Goal: Register for event/course

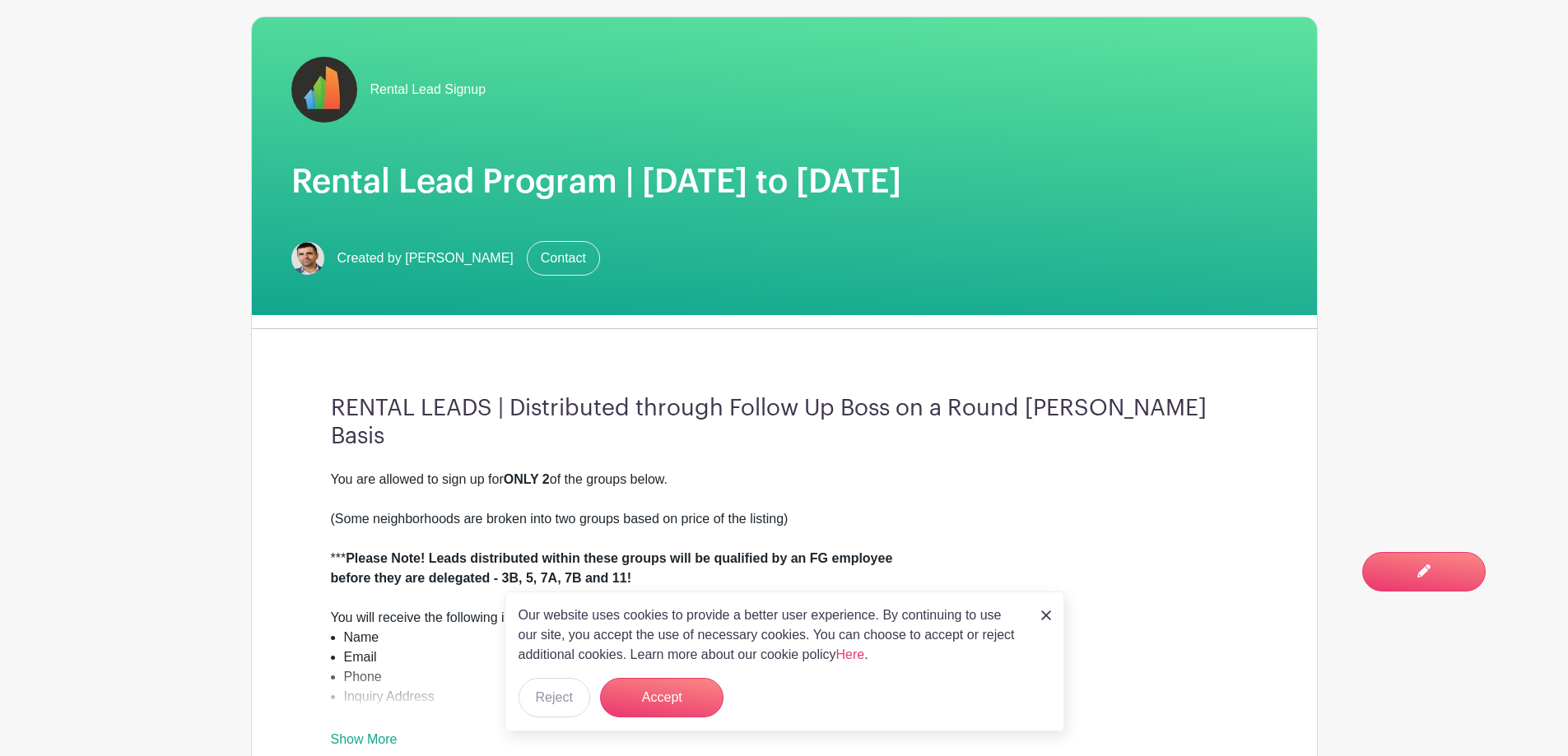
scroll to position [411, 0]
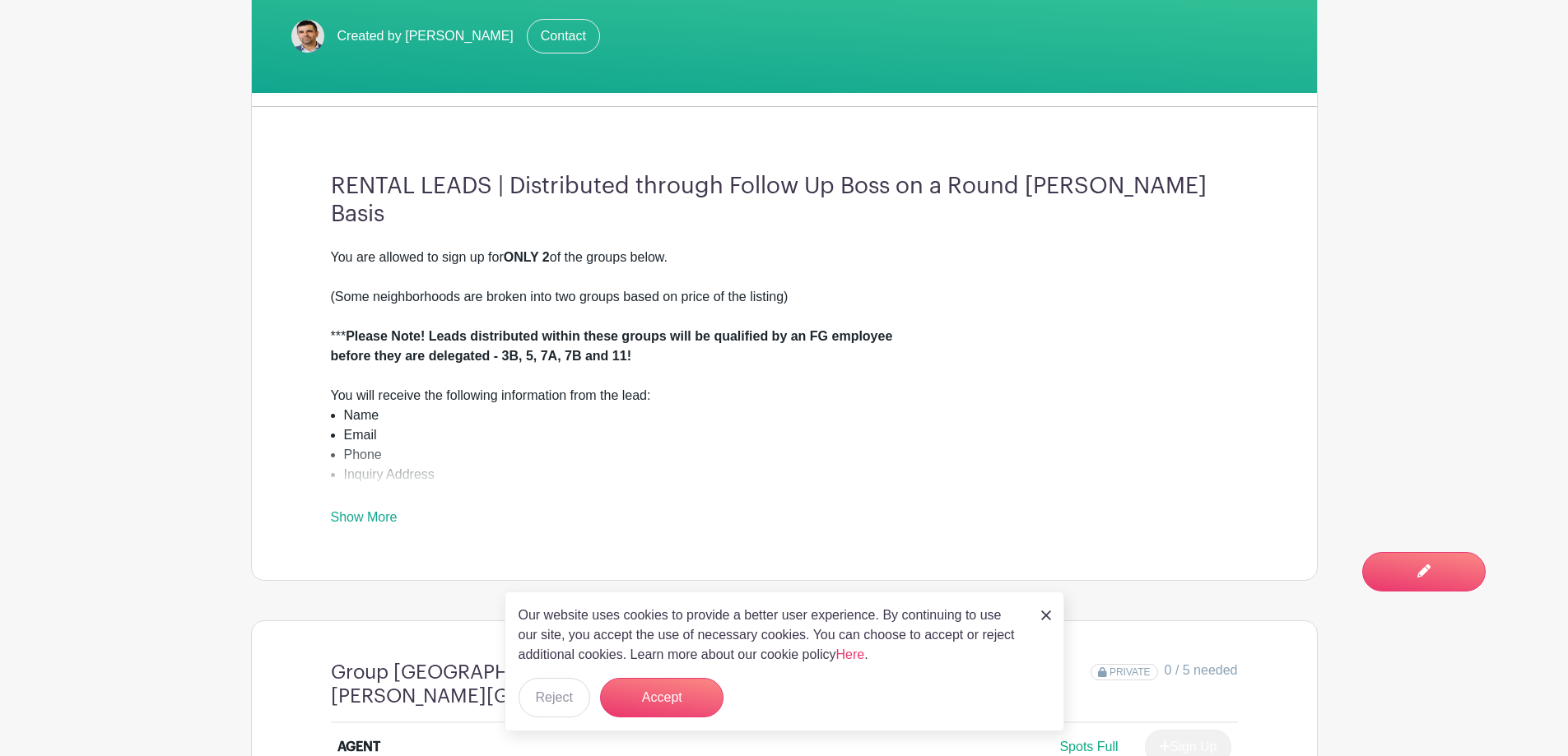
click at [1050, 616] on img at bounding box center [1046, 616] width 10 height 10
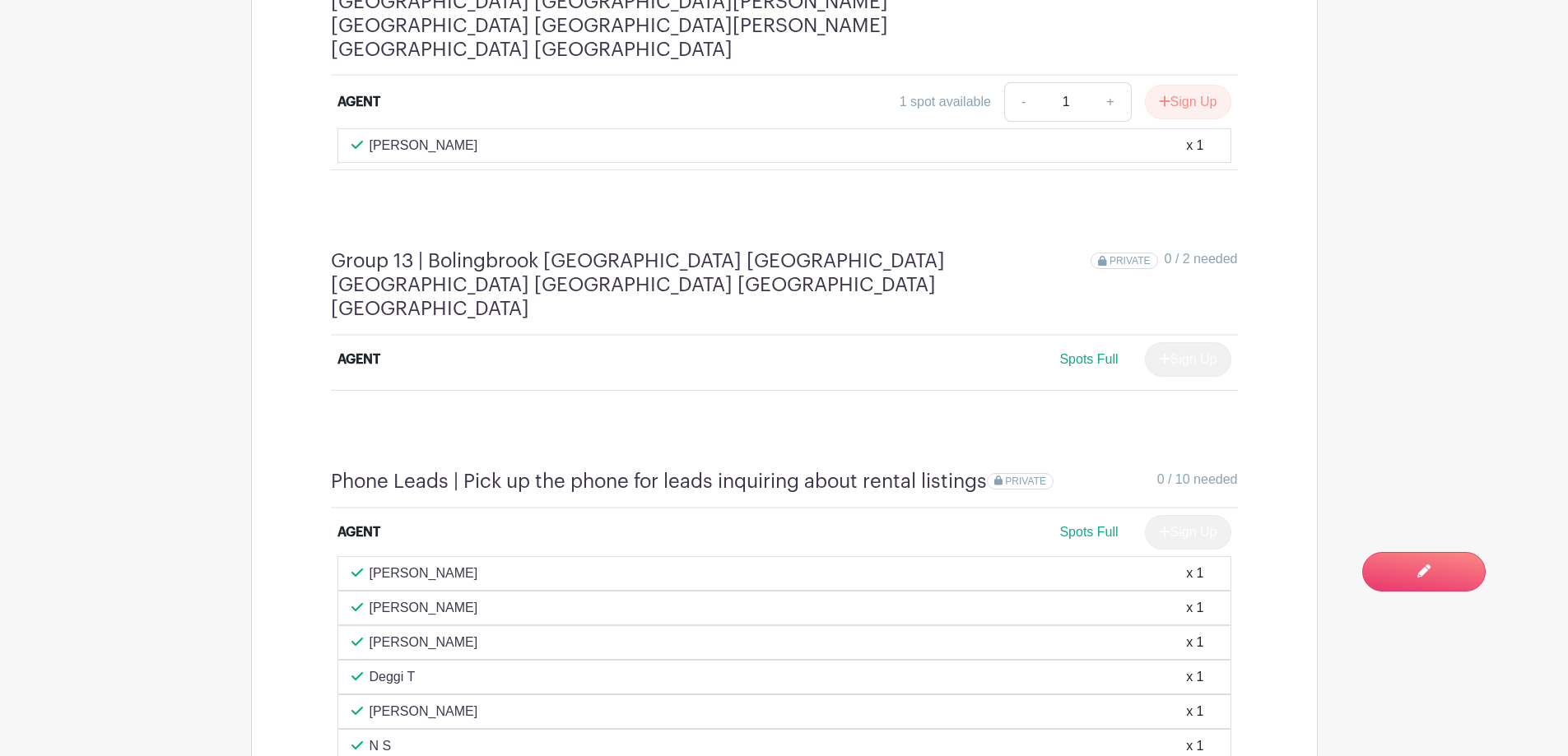
scroll to position [5985, 0]
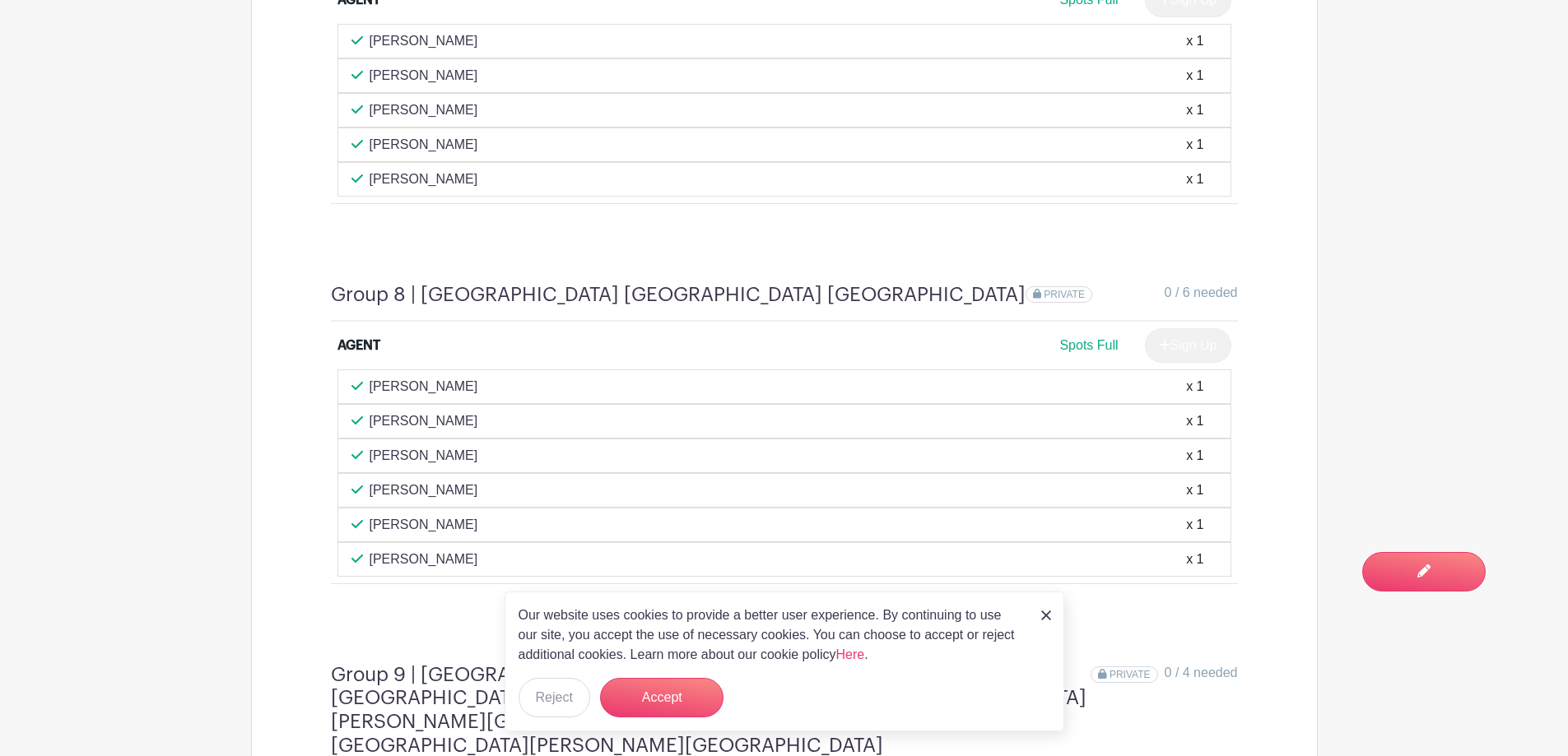
scroll to position [4223, 0]
